Goal: Task Accomplishment & Management: Manage account settings

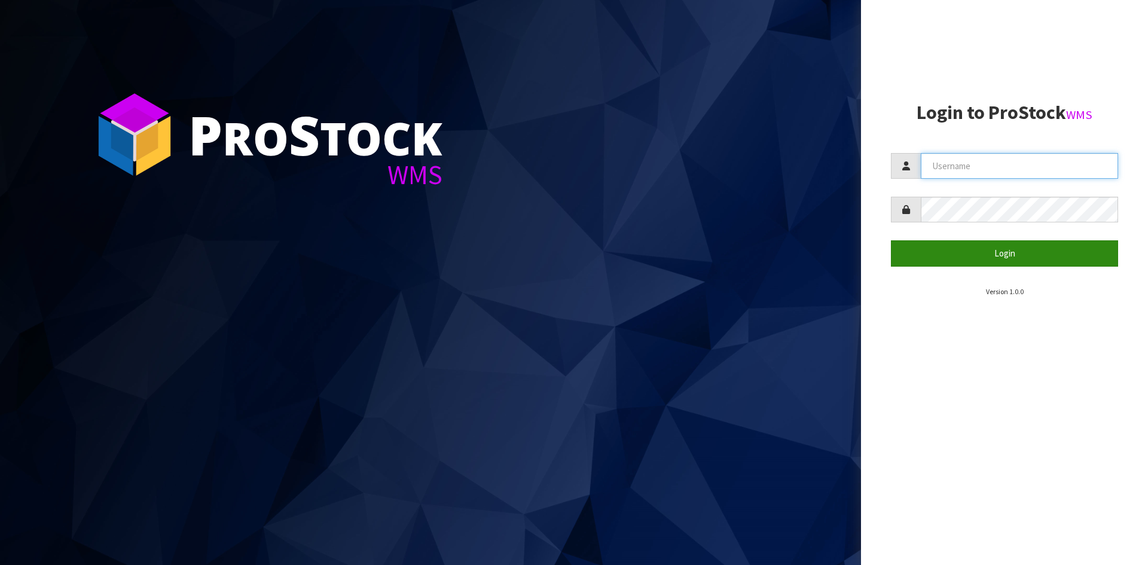
type input "YOURREFORMER"
click at [986, 256] on button "Login" at bounding box center [1004, 253] width 227 height 26
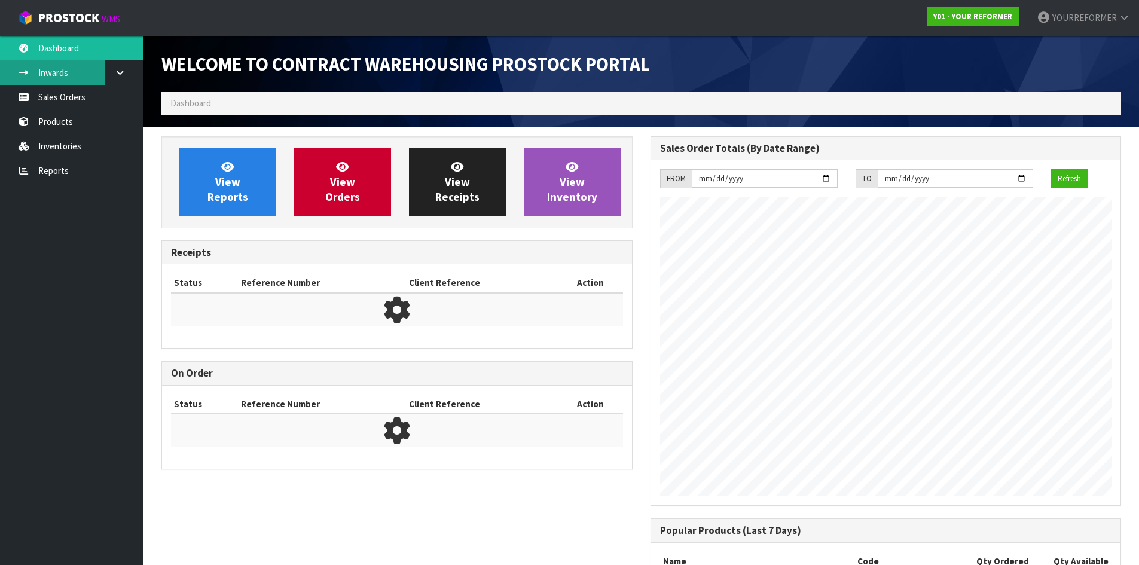
scroll to position [663, 488]
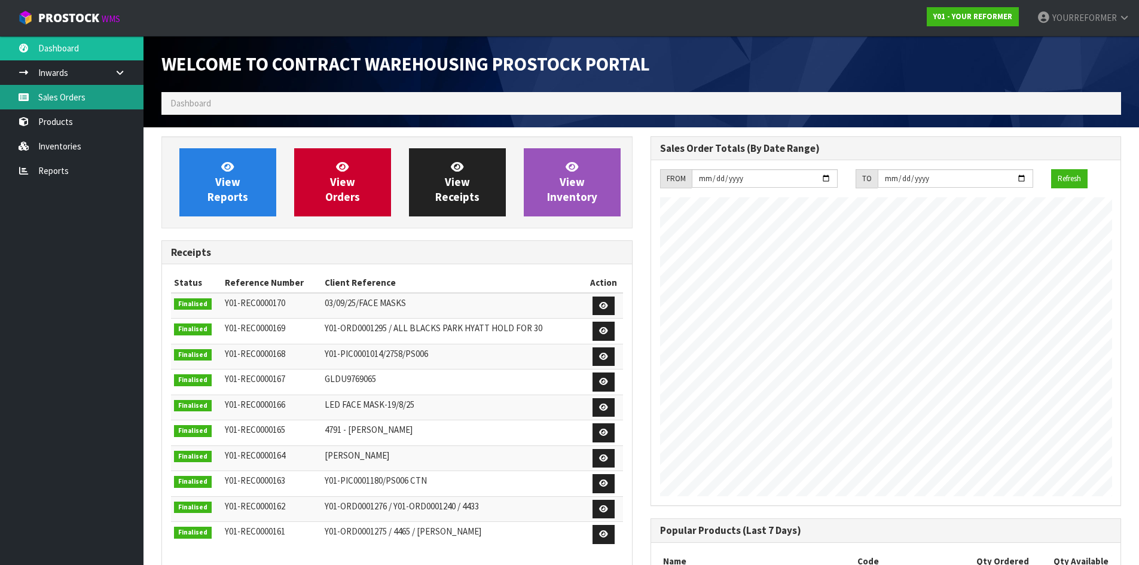
click at [79, 98] on link "Sales Orders" at bounding box center [71, 97] width 143 height 25
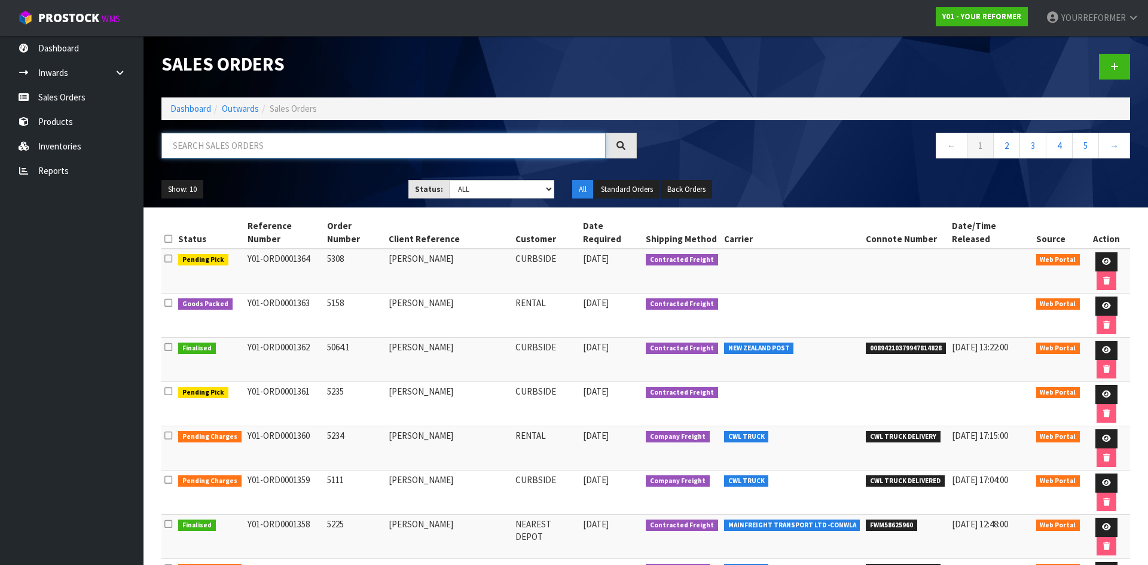
click at [246, 148] on input "text" at bounding box center [383, 146] width 444 height 26
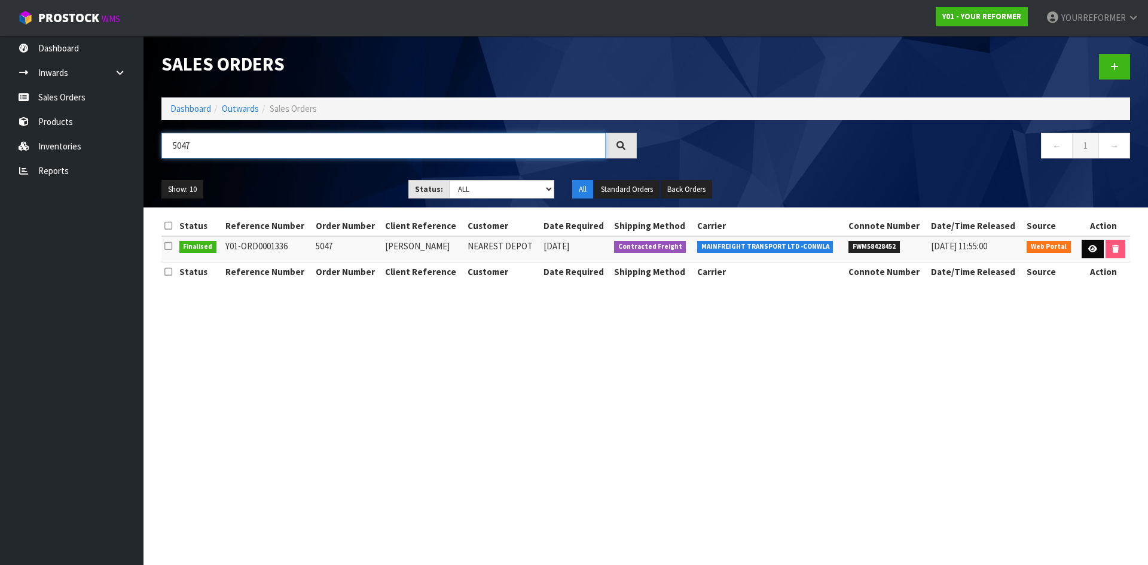
type input "5047"
click at [1086, 247] on link at bounding box center [1092, 249] width 22 height 19
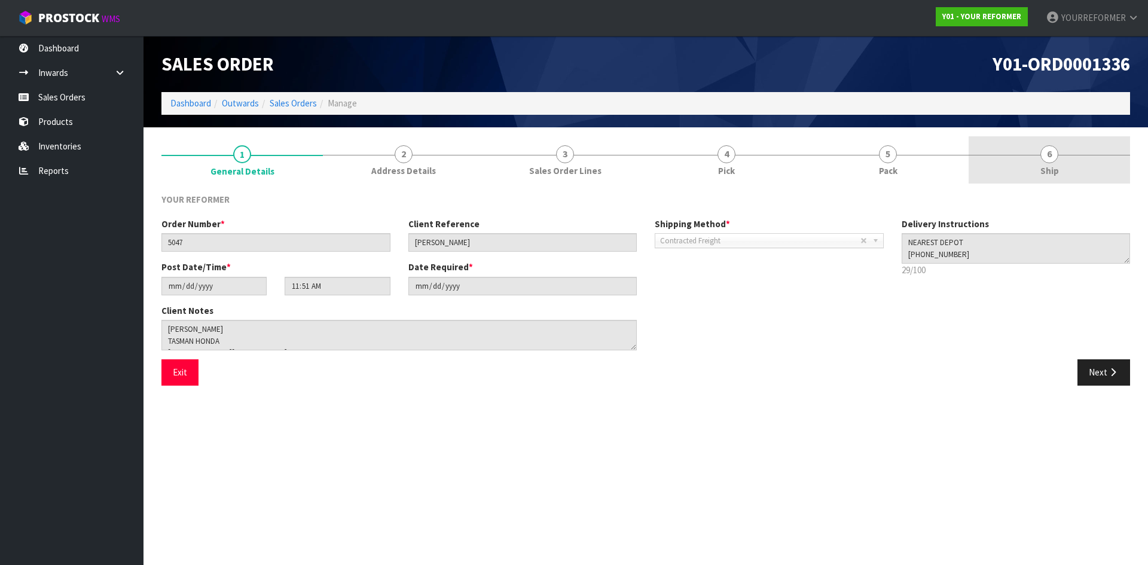
click at [993, 154] on link "6 Ship" at bounding box center [1049, 159] width 161 height 47
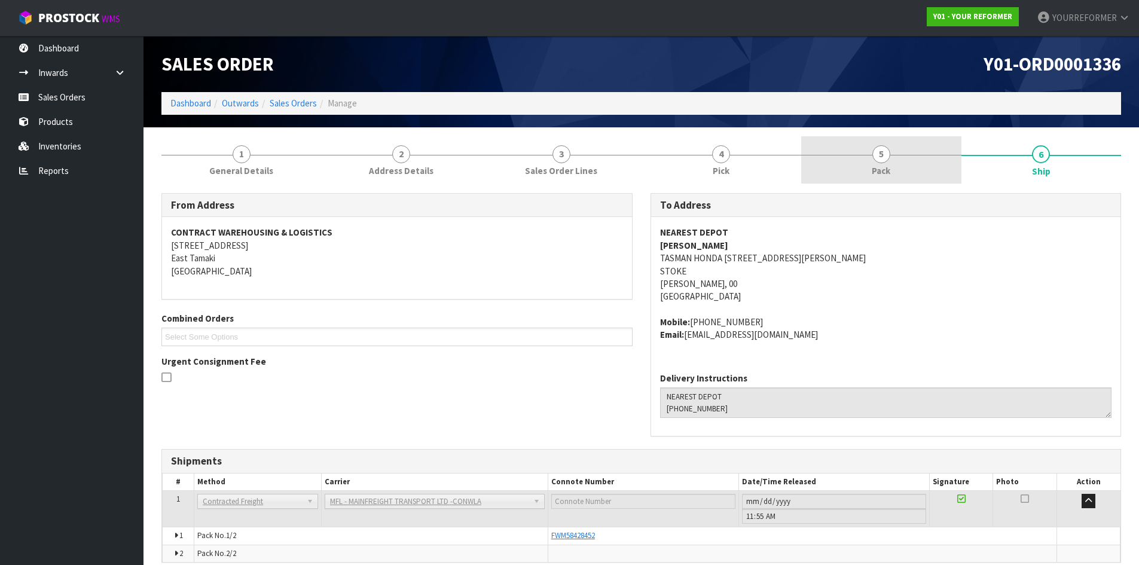
click at [872, 178] on link "5 Pack" at bounding box center [881, 159] width 160 height 47
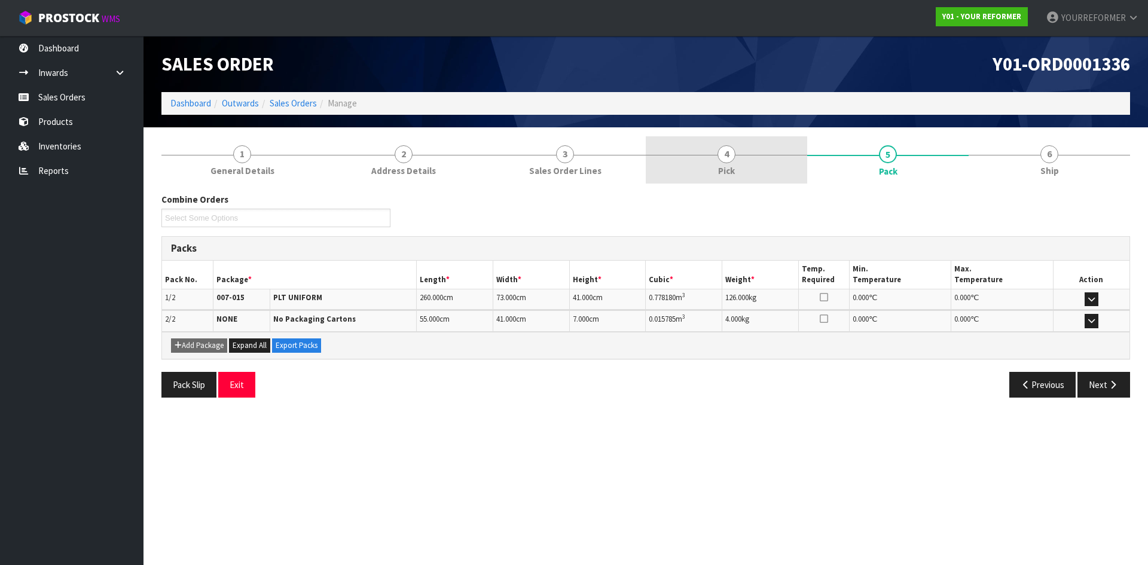
click at [716, 167] on link "4 Pick" at bounding box center [726, 159] width 161 height 47
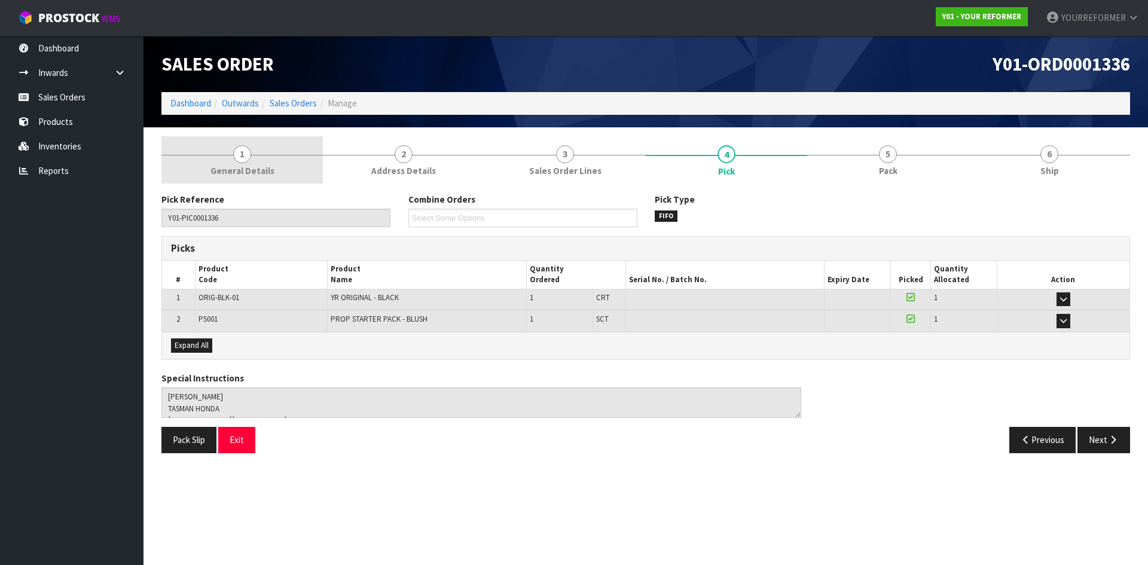
click at [243, 172] on span "General Details" at bounding box center [242, 170] width 64 height 13
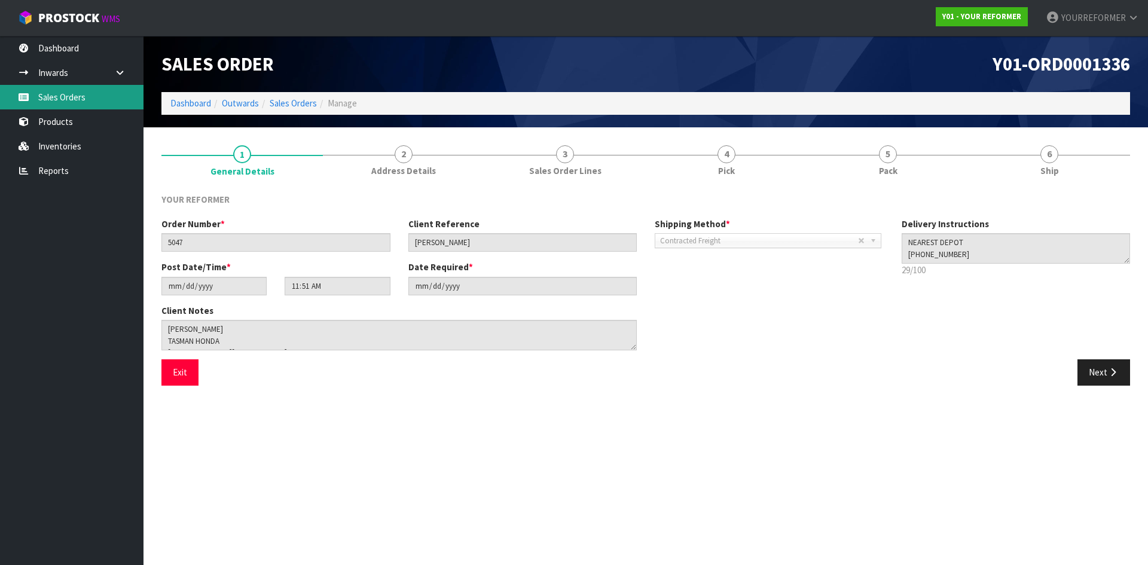
drag, startPoint x: 63, startPoint y: 96, endPoint x: 67, endPoint y: 104, distance: 9.4
click at [63, 96] on link "Sales Orders" at bounding box center [71, 97] width 143 height 25
